Goal: Transaction & Acquisition: Purchase product/service

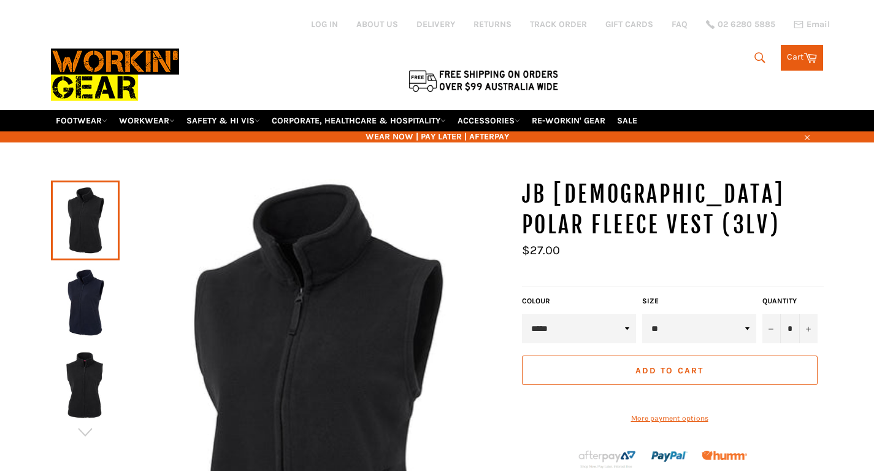
select select "**"
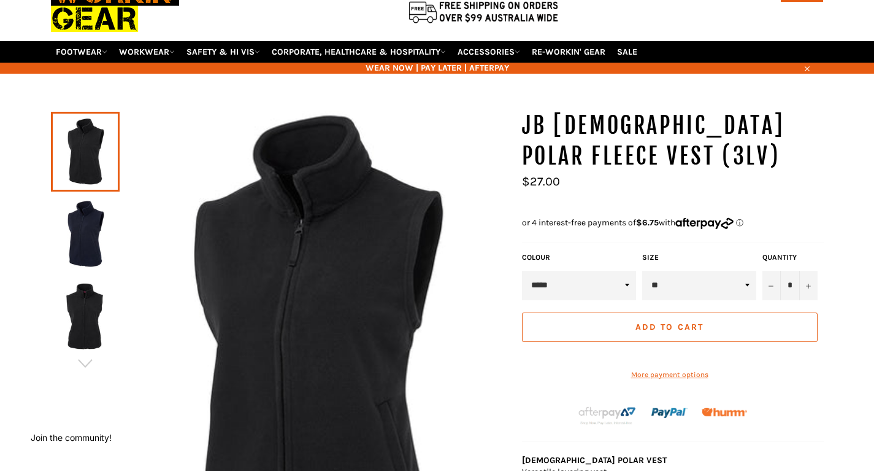
scroll to position [99, 0]
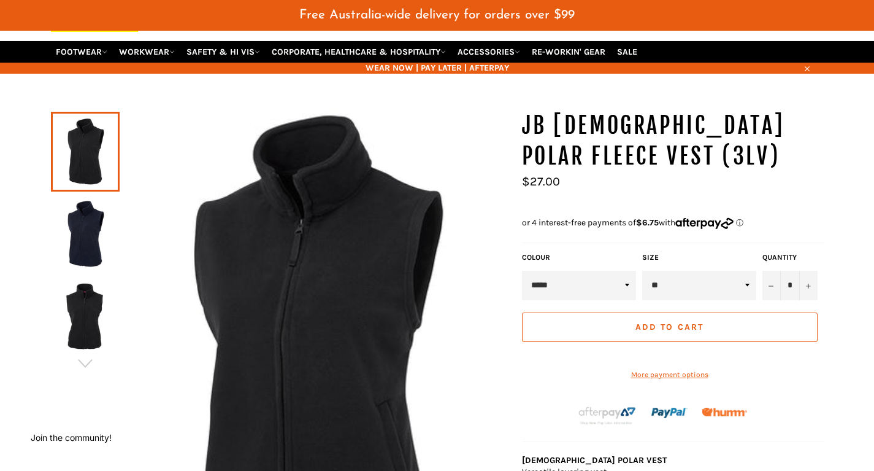
click at [698, 322] on span "Add to Cart" at bounding box center [670, 327] width 68 height 10
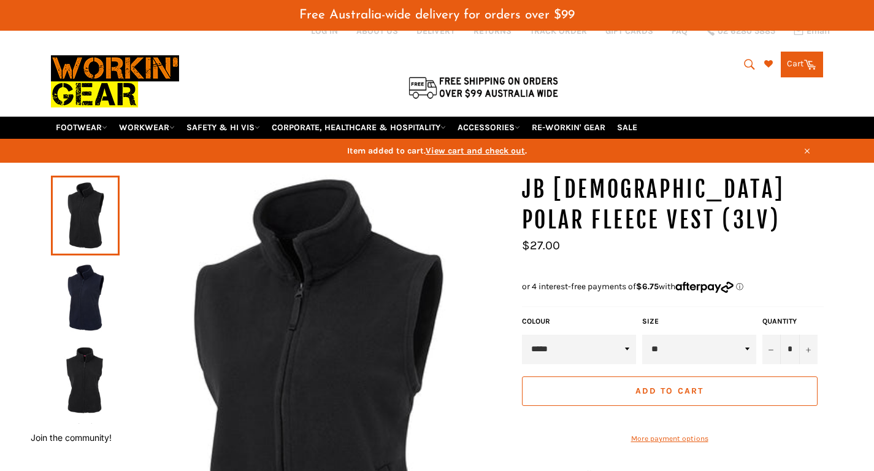
scroll to position [347, 20]
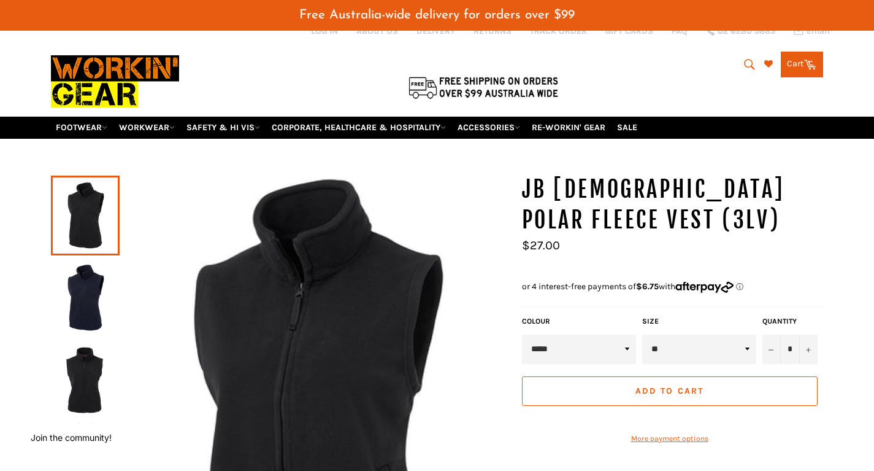
click at [800, 56] on link "Cart Cart 0 items" at bounding box center [802, 65] width 42 height 26
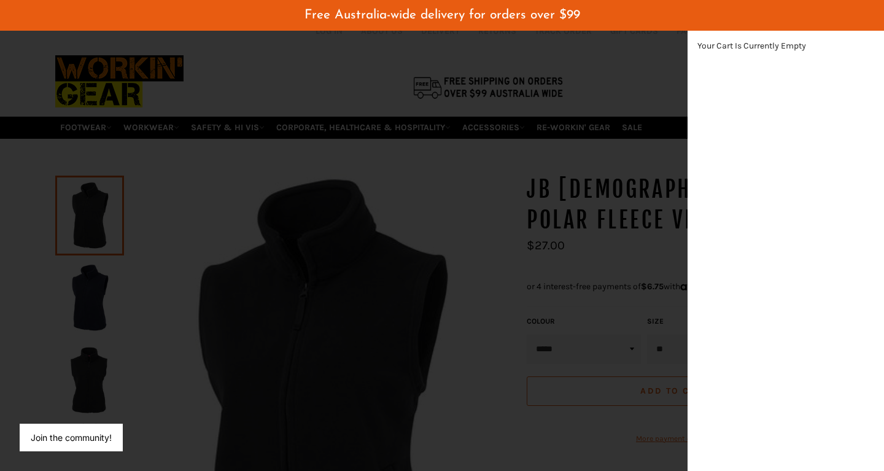
click at [517, 219] on div "modal" at bounding box center [442, 235] width 884 height 471
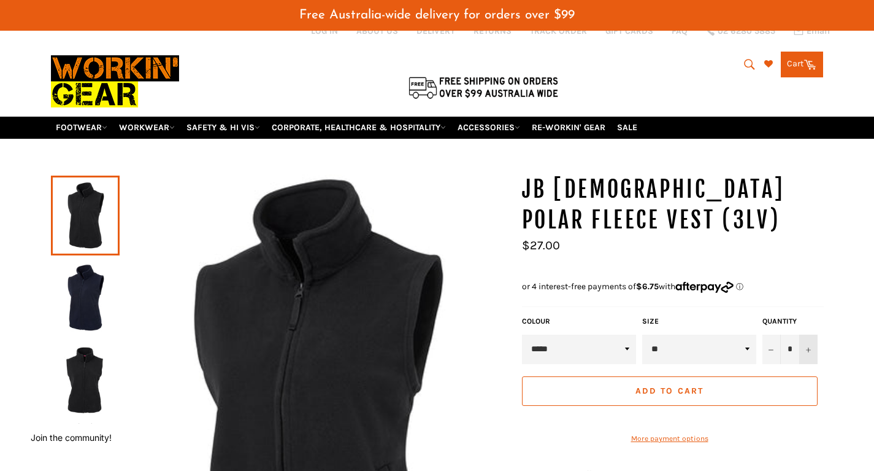
click at [810, 334] on button "+" at bounding box center [809, 348] width 18 height 29
click at [772, 337] on button "−" at bounding box center [772, 348] width 18 height 29
type input "*"
click at [687, 385] on span "Add to Cart" at bounding box center [670, 390] width 68 height 10
click at [799, 53] on link "Cart Cart 0 items" at bounding box center [802, 65] width 42 height 26
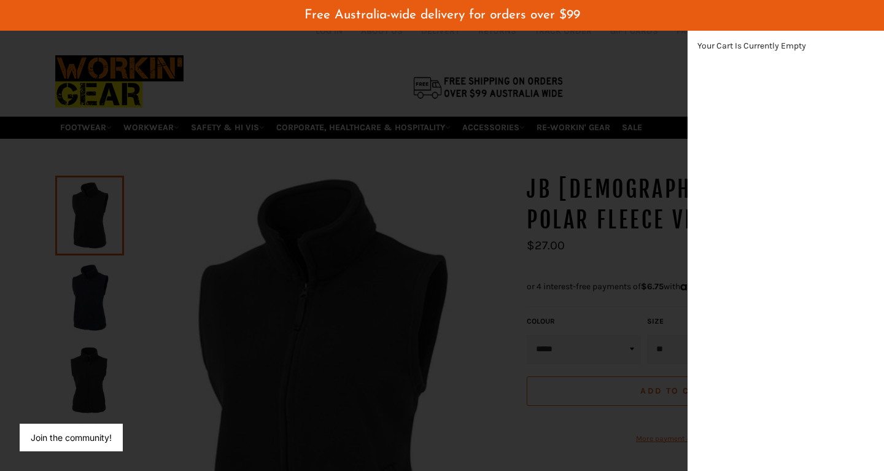
click at [495, 178] on div "modal" at bounding box center [442, 235] width 884 height 471
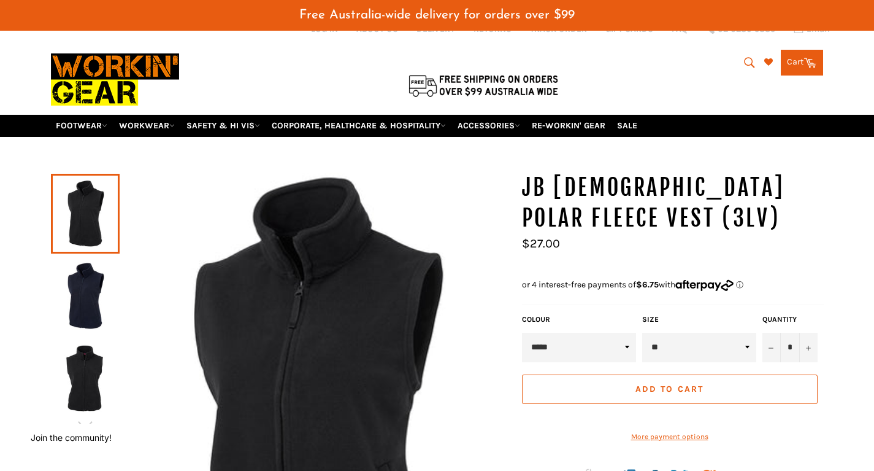
scroll to position [37, 0]
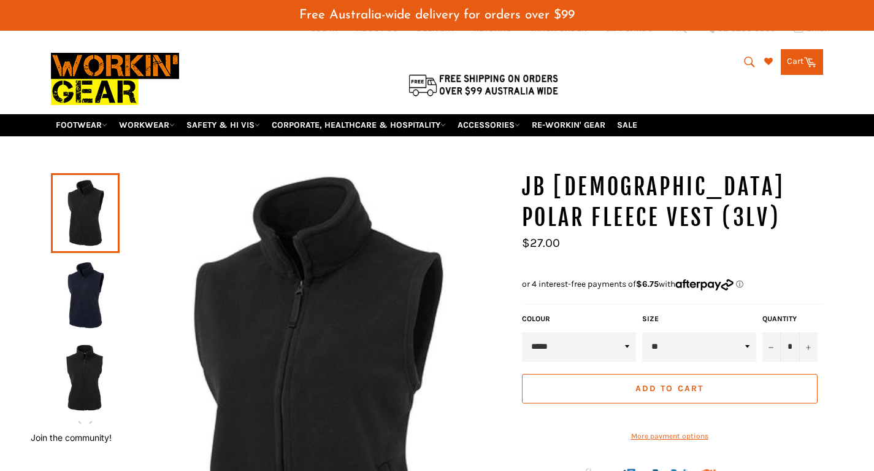
click at [658, 383] on span "Add to Cart" at bounding box center [670, 388] width 68 height 10
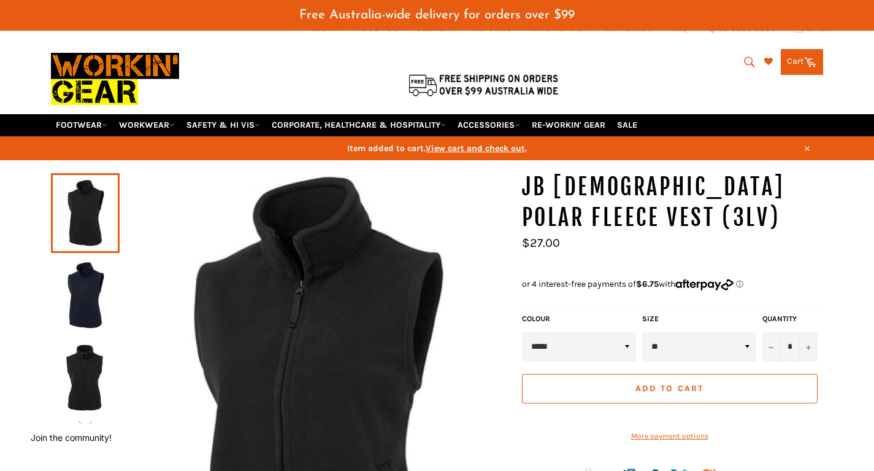
click at [502, 143] on span "View cart and check out" at bounding box center [475, 148] width 99 height 10
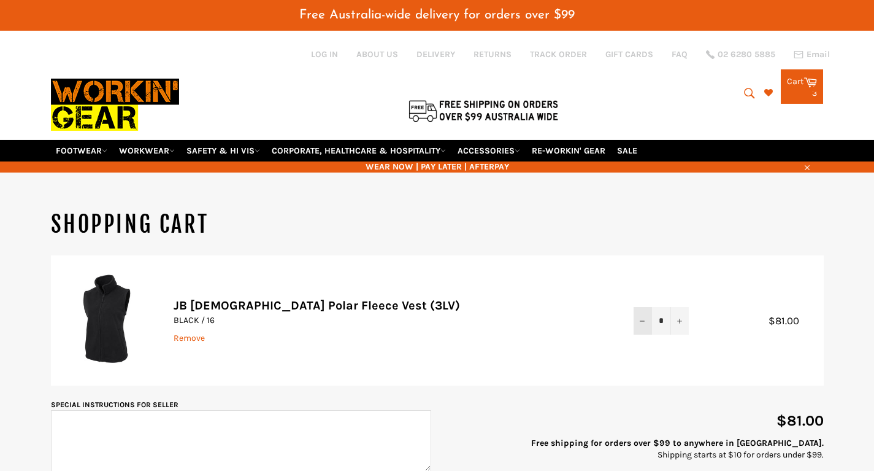
click at [642, 307] on button "−" at bounding box center [643, 321] width 18 height 28
click at [643, 308] on button "−" at bounding box center [643, 321] width 18 height 28
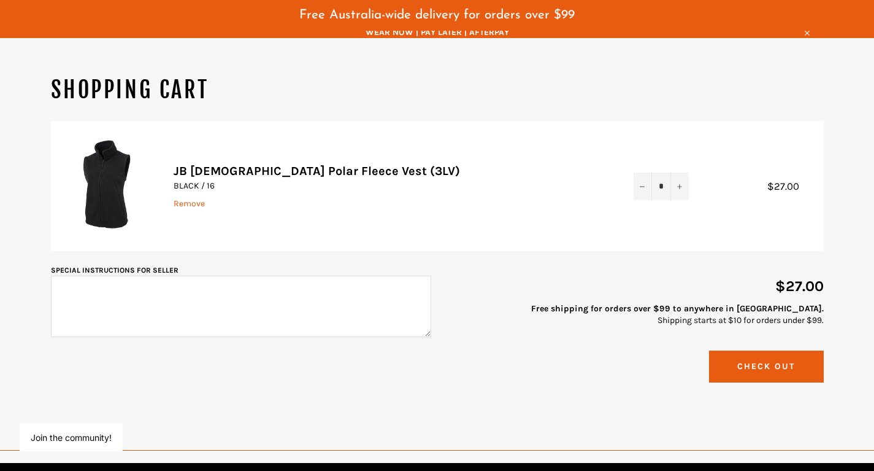
scroll to position [137, 0]
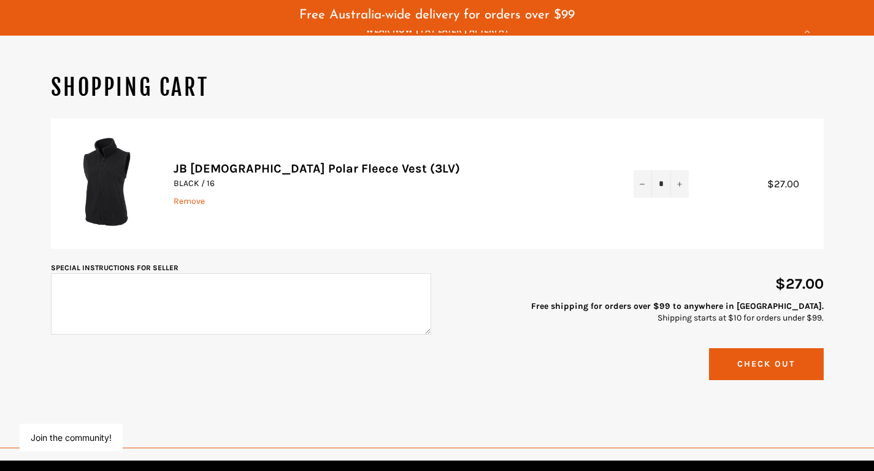
click at [755, 348] on button "Check Out" at bounding box center [766, 363] width 115 height 31
